Goal: Find specific page/section: Find specific page/section

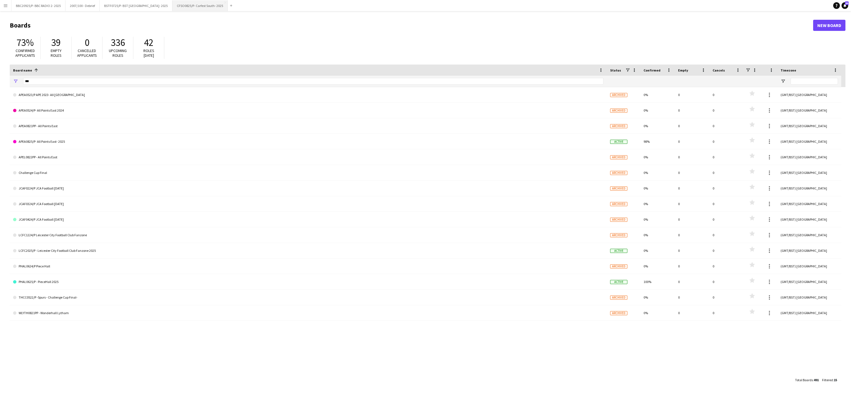
click at [187, 7] on button "CFSO0825/P- Carfest South- 2025 Close" at bounding box center [199, 5] width 55 height 11
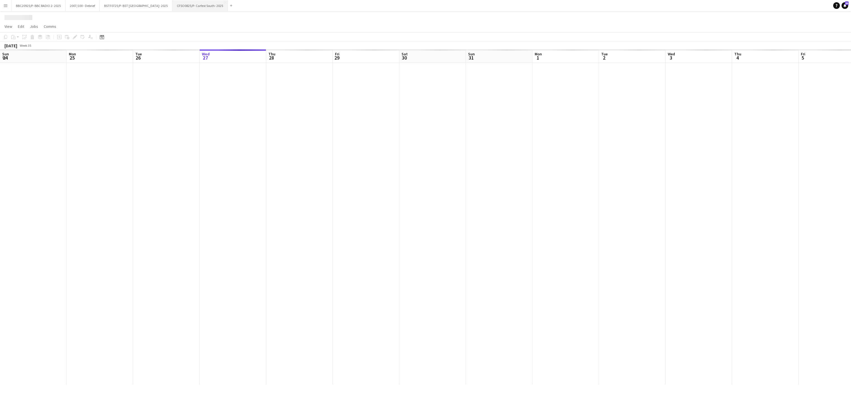
scroll to position [0, 133]
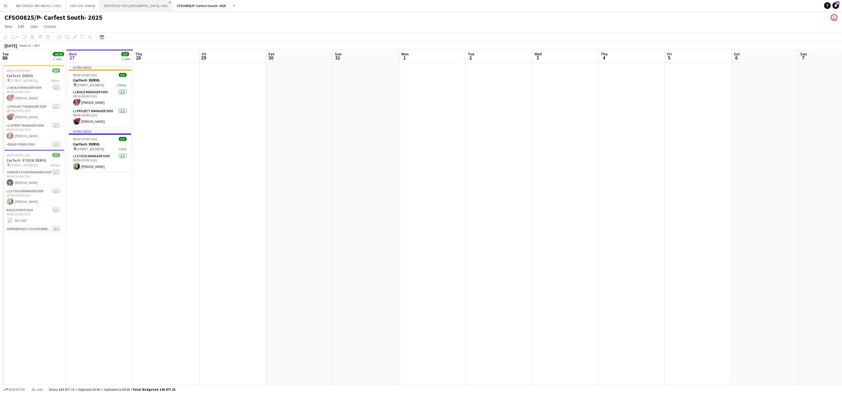
click at [169, 3] on app-icon "Close" at bounding box center [170, 2] width 2 height 2
click at [155, 3] on app-icon "Close" at bounding box center [156, 2] width 2 height 2
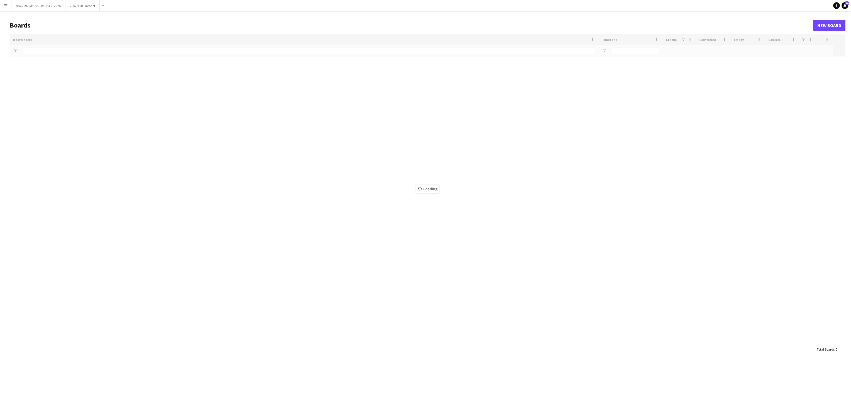
type input "***"
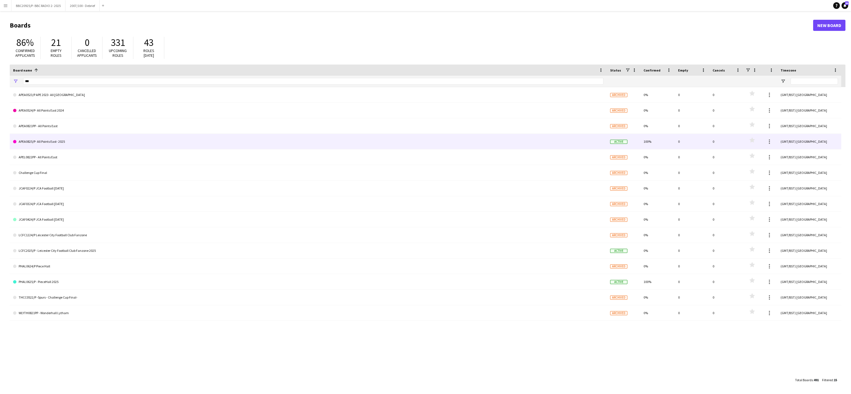
click at [50, 140] on link "APEA0825/P- All Points East- 2025" at bounding box center [308, 142] width 590 height 16
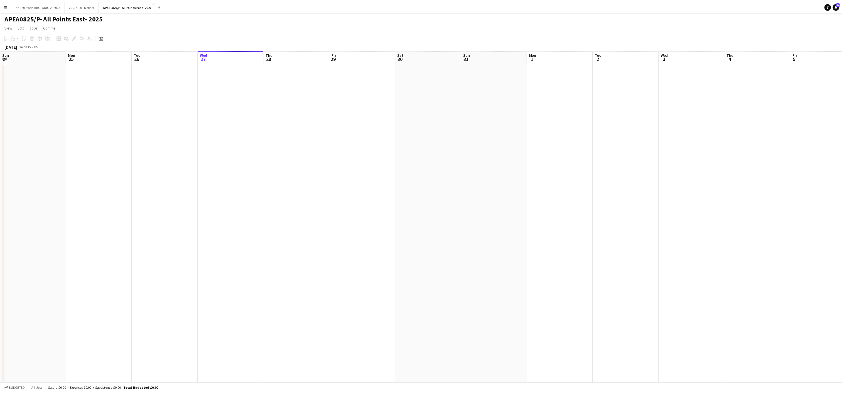
scroll to position [0, 133]
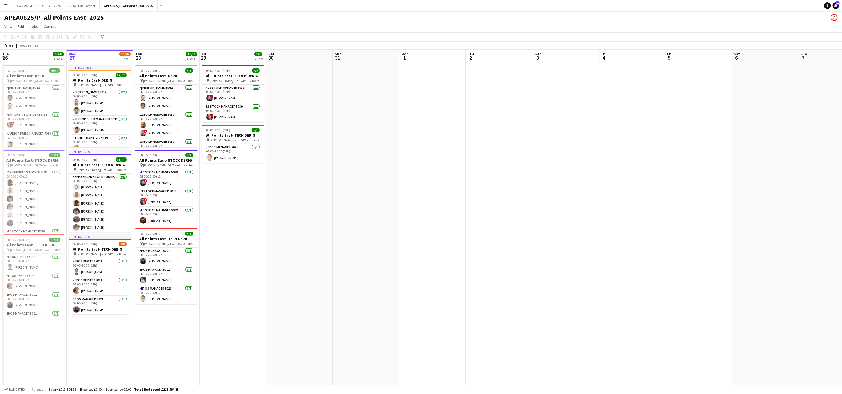
click at [482, 221] on app-date-cell at bounding box center [499, 322] width 67 height 519
